Goal: Find specific page/section: Find specific page/section

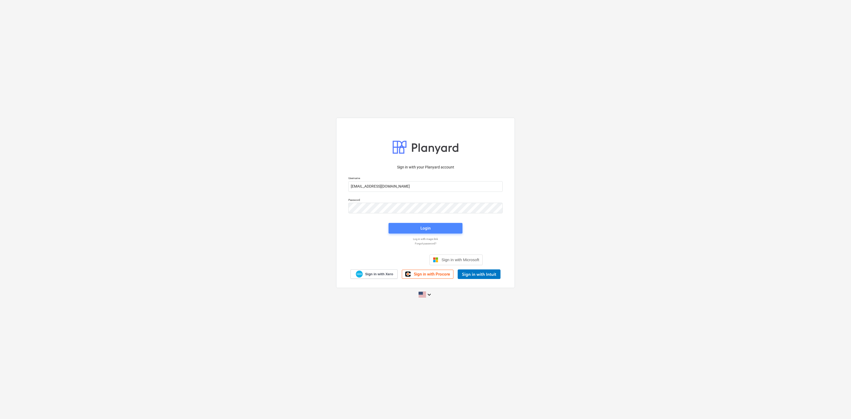
click at [430, 227] on div "Login" at bounding box center [425, 228] width 10 height 7
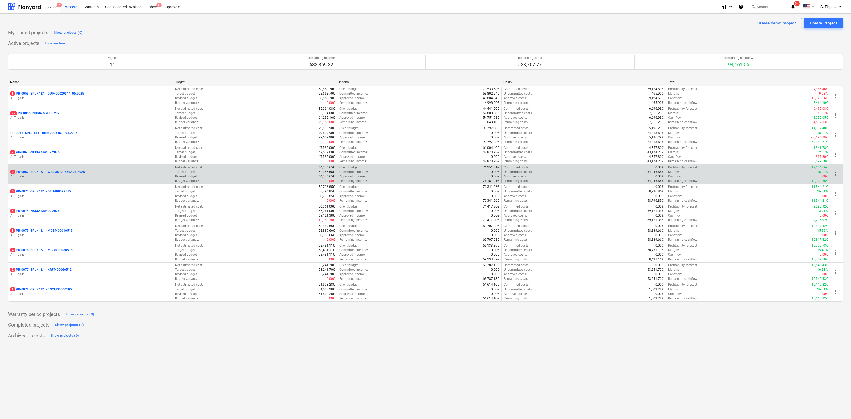
click at [67, 172] on p "9 PR-0067 - SPL / 1&1 - WESM07016502 08.2025" at bounding box center [47, 172] width 74 height 5
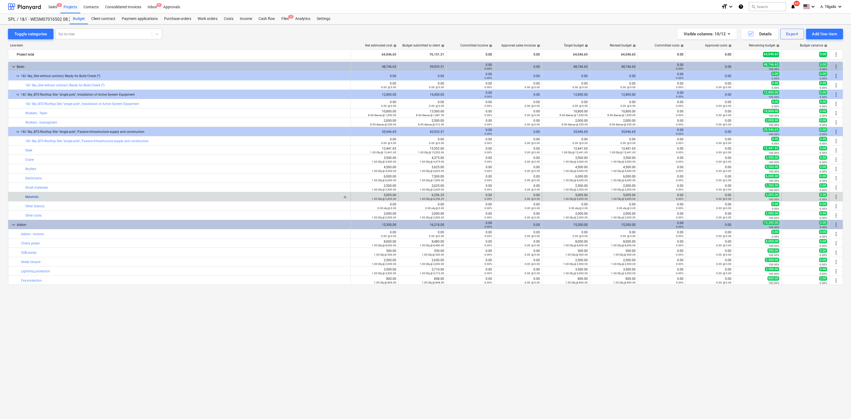
click at [32, 197] on link "Materials" at bounding box center [31, 197] width 13 height 4
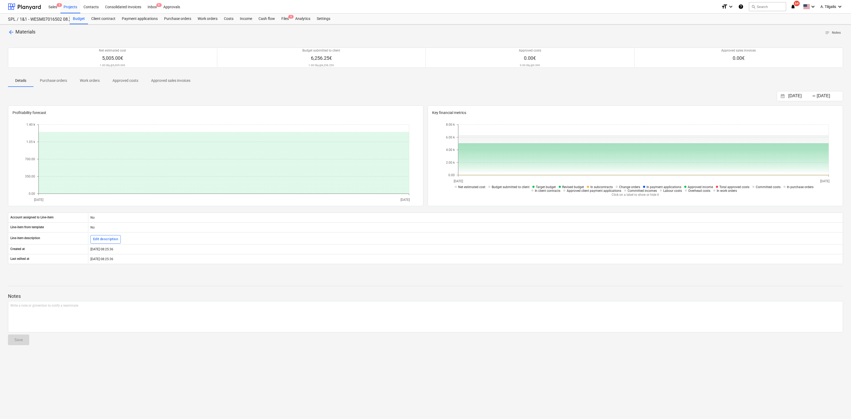
click at [10, 32] on span "arrow_back" at bounding box center [11, 32] width 6 height 6
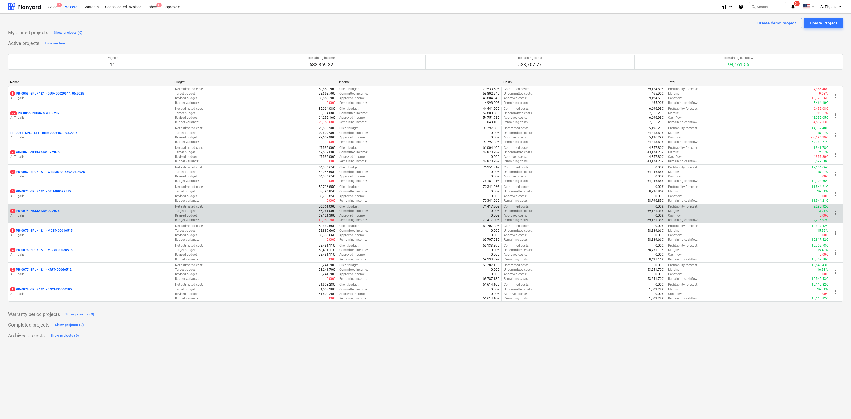
click at [55, 211] on p "5 PR-0074 - NOKIA MW 09.2025" at bounding box center [34, 211] width 49 height 5
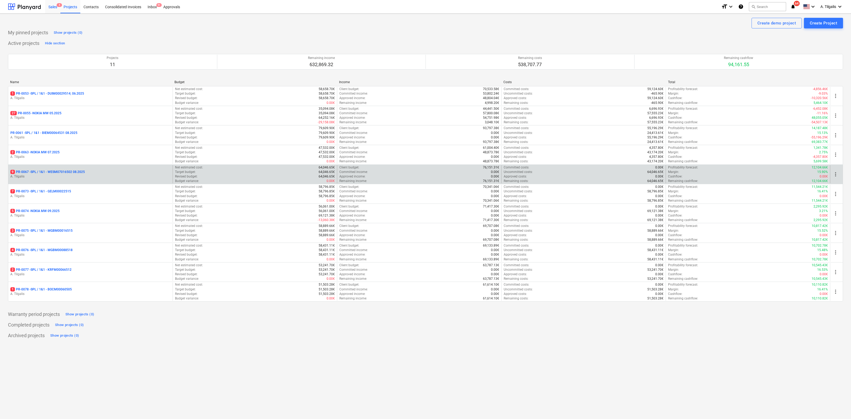
click at [53, 6] on div "Sales 4" at bounding box center [52, 7] width 15 height 14
